Goal: Transaction & Acquisition: Subscribe to service/newsletter

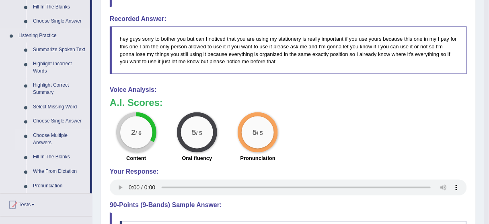
scroll to position [386, 0]
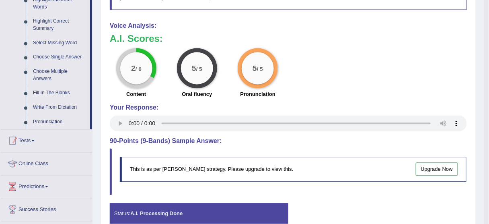
click at [41, 143] on link "Tests" at bounding box center [46, 139] width 92 height 20
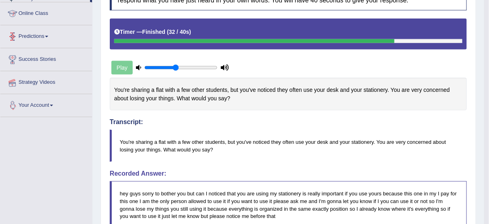
scroll to position [96, 0]
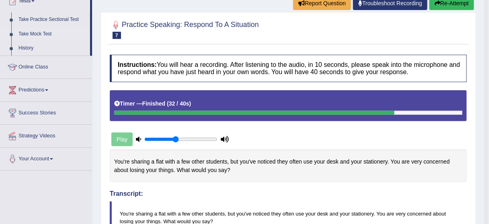
click at [45, 31] on link "Take Mock Test" at bounding box center [52, 34] width 75 height 14
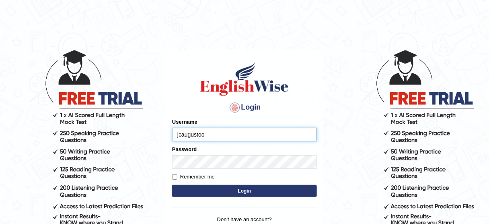
click at [216, 130] on input "jcaugustoo" at bounding box center [244, 135] width 145 height 14
click at [237, 192] on button "Login" at bounding box center [244, 191] width 145 height 12
